Goal: Navigation & Orientation: Go to known website

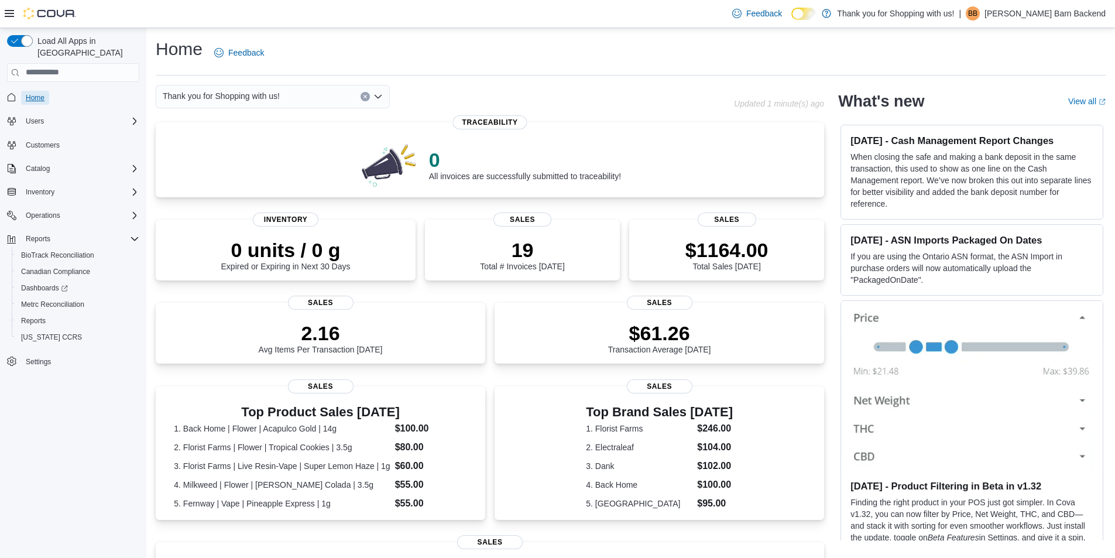
click at [36, 93] on span "Home" at bounding box center [35, 97] width 19 height 9
